Goal: Task Accomplishment & Management: Use online tool/utility

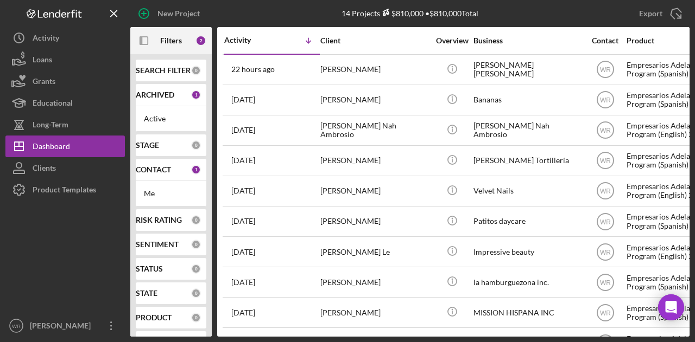
scroll to position [54, 0]
click at [150, 40] on icon "Icon/Panel Side Expand" at bounding box center [144, 41] width 24 height 24
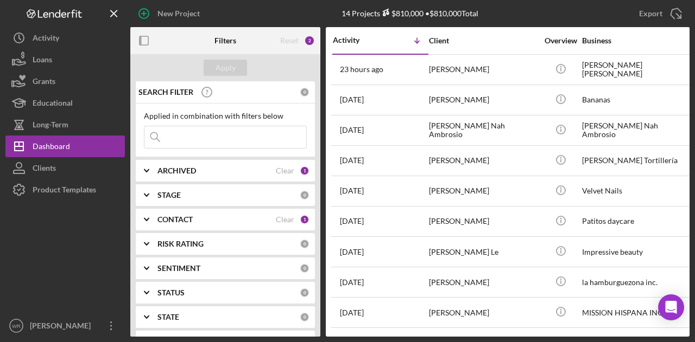
click at [185, 225] on div "CONTACT Clear 1" at bounding box center [233, 220] width 152 height 22
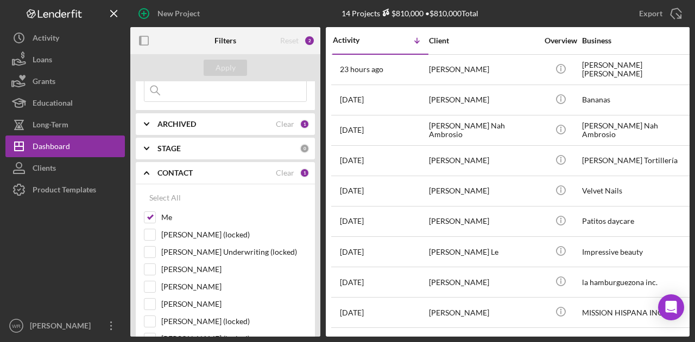
scroll to position [109, 0]
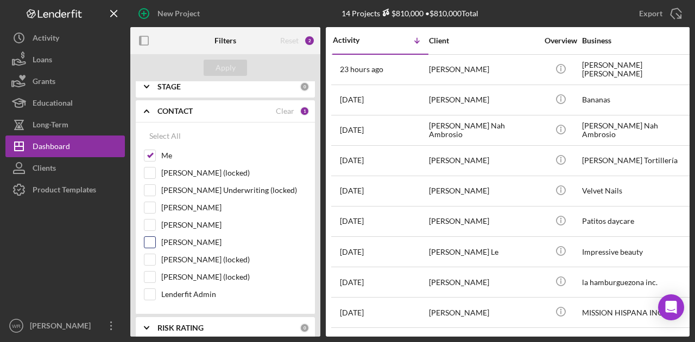
click at [187, 238] on label "Gloria Murillo" at bounding box center [233, 242] width 145 height 11
click at [155, 238] on input "Gloria Murillo" at bounding box center [149, 242] width 11 height 11
click at [237, 70] on button "Apply" at bounding box center [225, 68] width 43 height 16
click at [186, 237] on label "[PERSON_NAME]" at bounding box center [233, 242] width 145 height 11
click at [155, 237] on input "Gloria Murillo" at bounding box center [149, 242] width 11 height 11
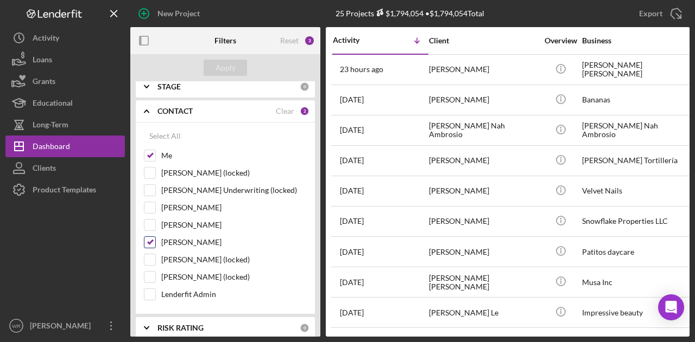
checkbox input "false"
click at [228, 71] on div "Apply" at bounding box center [225, 68] width 20 height 16
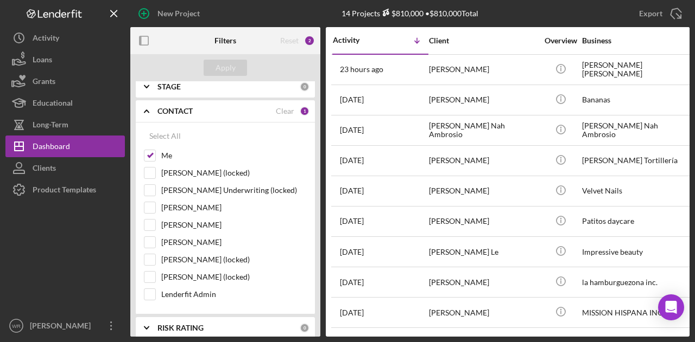
click at [144, 41] on icon "button" at bounding box center [144, 41] width 24 height 24
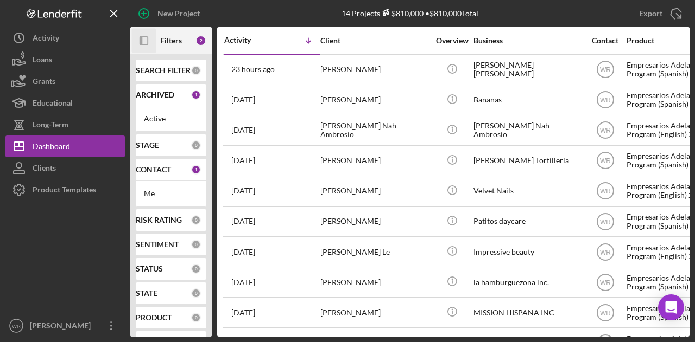
click at [137, 45] on icon "Icon/Panel Side Expand" at bounding box center [144, 41] width 24 height 24
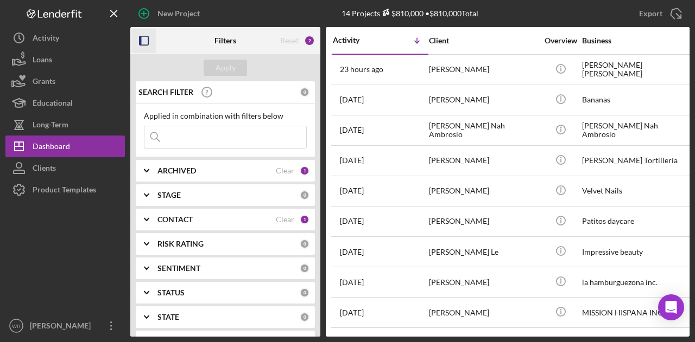
click at [198, 220] on div "CONTACT" at bounding box center [216, 219] width 118 height 9
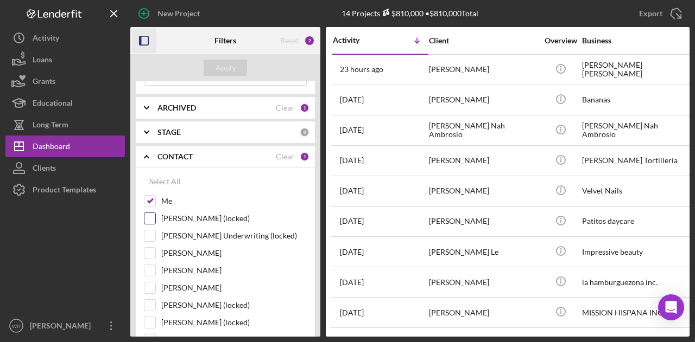
scroll to position [109, 0]
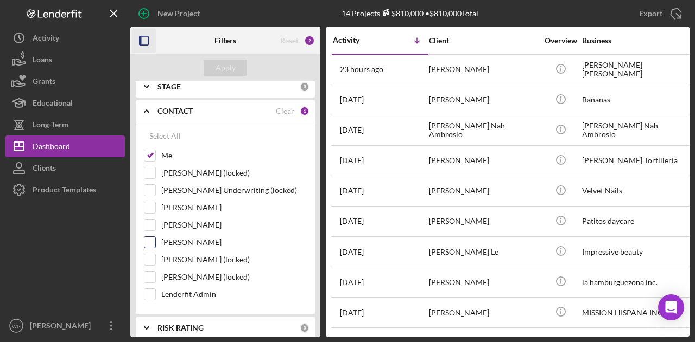
click at [197, 237] on label "Gloria Murillo" at bounding box center [233, 242] width 145 height 11
click at [155, 237] on input "Gloria Murillo" at bounding box center [149, 242] width 11 height 11
click at [238, 62] on button "Apply" at bounding box center [225, 68] width 43 height 16
click at [189, 238] on label "Gloria Murillo" at bounding box center [233, 242] width 145 height 11
click at [155, 238] on input "Gloria Murillo" at bounding box center [149, 242] width 11 height 11
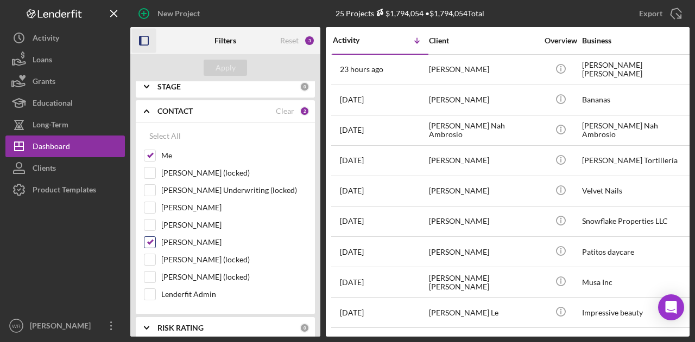
checkbox input "false"
click at [217, 60] on div "Apply" at bounding box center [225, 68] width 20 height 16
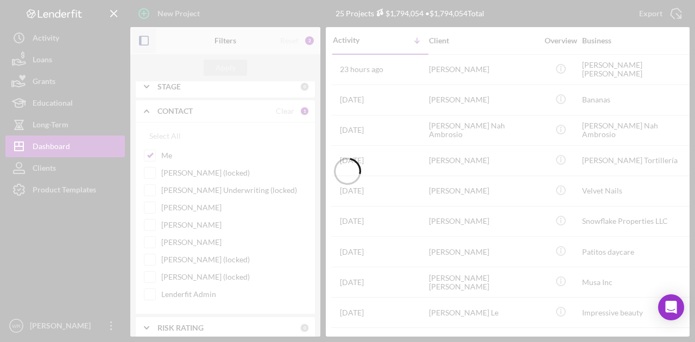
click at [144, 39] on icon "button" at bounding box center [144, 41] width 24 height 24
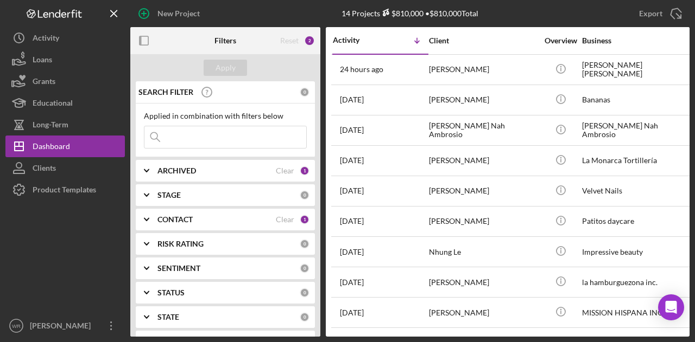
click at [181, 215] on b "CONTACT" at bounding box center [174, 219] width 35 height 9
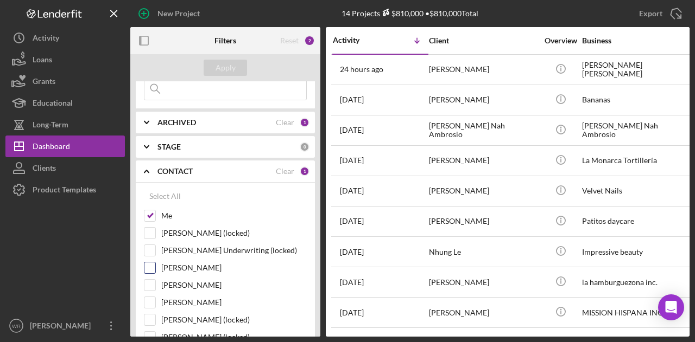
scroll to position [109, 0]
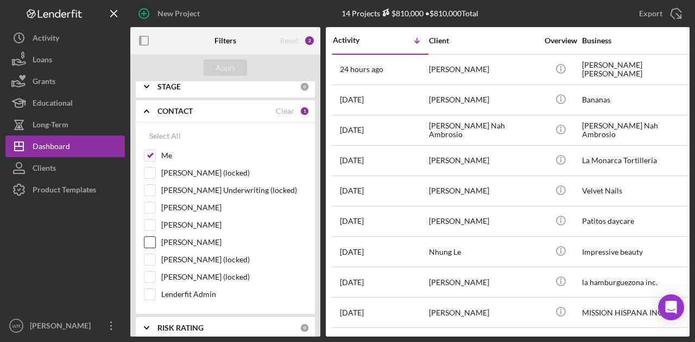
click at [189, 243] on label "Gloria Murillo" at bounding box center [233, 242] width 145 height 11
click at [155, 243] on input "Gloria Murillo" at bounding box center [149, 242] width 11 height 11
click at [216, 71] on div "Apply" at bounding box center [225, 68] width 20 height 16
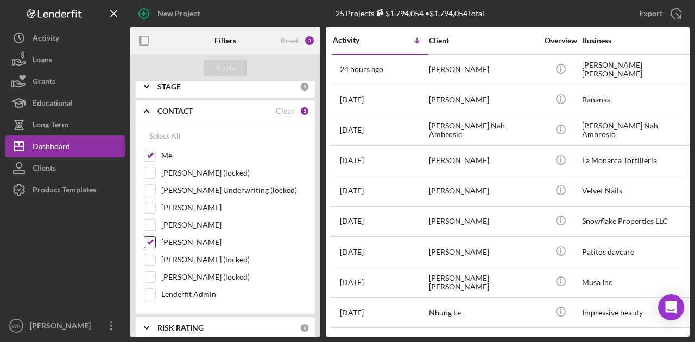
click at [189, 238] on label "Gloria Murillo" at bounding box center [233, 242] width 145 height 11
click at [155, 238] on input "Gloria Murillo" at bounding box center [149, 242] width 11 height 11
checkbox input "false"
click at [224, 69] on div "Apply" at bounding box center [225, 68] width 20 height 16
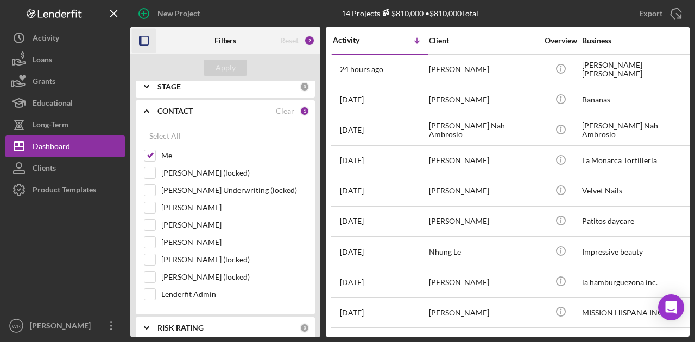
click at [143, 41] on icon "button" at bounding box center [144, 41] width 24 height 24
